Goal: Information Seeking & Learning: Learn about a topic

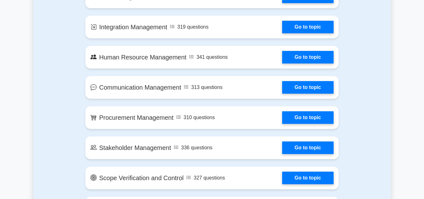
scroll to position [539, 0]
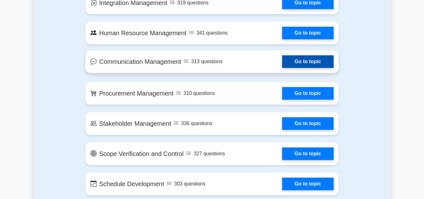
click at [318, 61] on link "Go to topic" at bounding box center [308, 61] width 52 height 13
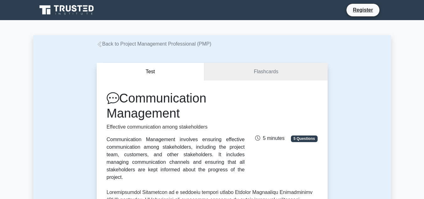
click at [100, 42] on icon at bounding box center [99, 44] width 4 height 6
